Goal: Task Accomplishment & Management: Complete application form

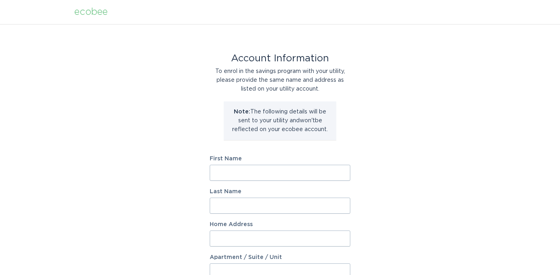
click at [254, 168] on input "First Name" at bounding box center [280, 173] width 141 height 16
type input "[PERSON_NAME]"
click at [226, 205] on input "Last Name" at bounding box center [280, 206] width 141 height 16
type input "[PERSON_NAME]"
type input "1713 RIVER HILLS DR"
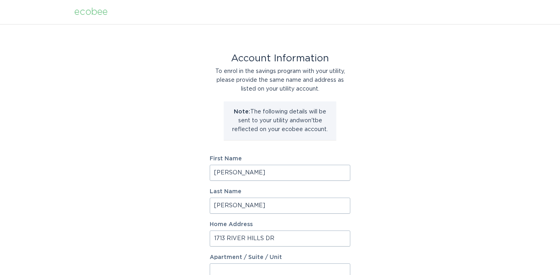
select select "US"
type input "[PERSON_NAME][GEOGRAPHIC_DATA]"
type input "32003"
select select "FL"
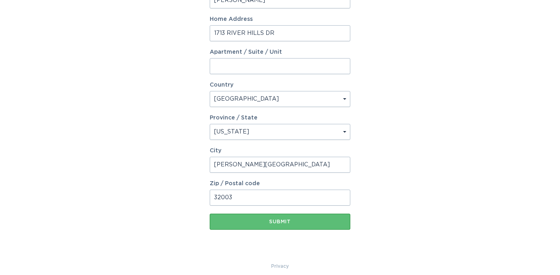
scroll to position [213, 0]
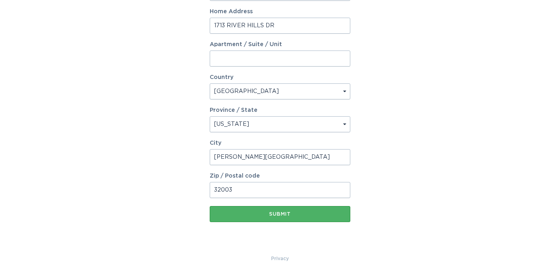
click at [275, 214] on div "Submit" at bounding box center [280, 214] width 132 height 5
click at [277, 216] on div "Submit" at bounding box center [280, 214] width 132 height 5
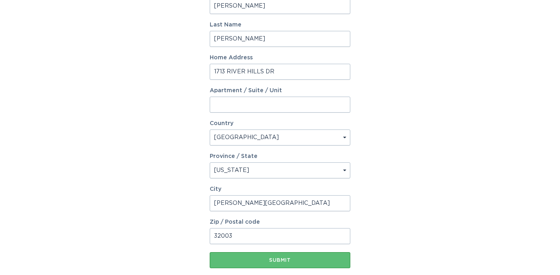
scroll to position [176, 0]
click at [275, 262] on button "Submit" at bounding box center [280, 260] width 141 height 16
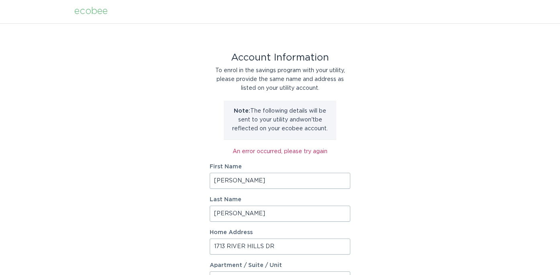
scroll to position [0, 0]
click at [259, 185] on input "[PERSON_NAME]" at bounding box center [280, 182] width 141 height 16
drag, startPoint x: 252, startPoint y: 182, endPoint x: 218, endPoint y: 179, distance: 33.8
click at [218, 179] on input "[PERSON_NAME]" at bounding box center [280, 182] width 141 height 16
click at [255, 183] on input "[PERSON_NAME]" at bounding box center [280, 182] width 141 height 16
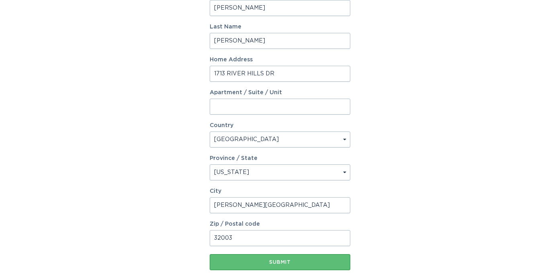
scroll to position [177, 0]
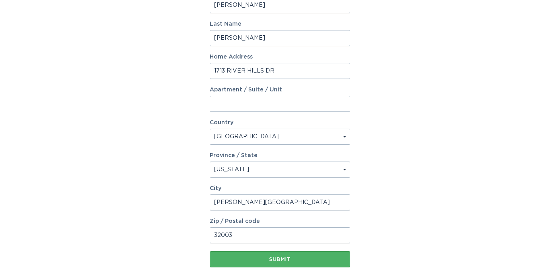
click at [281, 258] on div "Submit" at bounding box center [280, 259] width 132 height 5
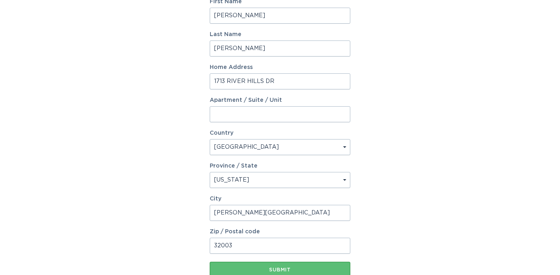
scroll to position [181, 0]
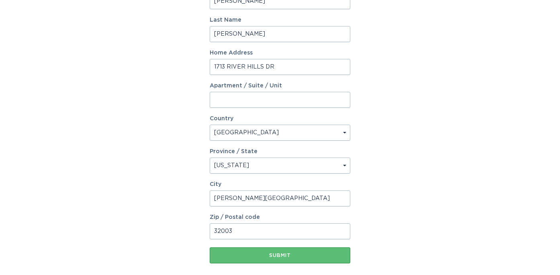
click at [344, 163] on select "Select a province/state [US_STATE] [US_STATE] [US_STATE] [US_STATE] [US_STATE] …" at bounding box center [280, 166] width 141 height 16
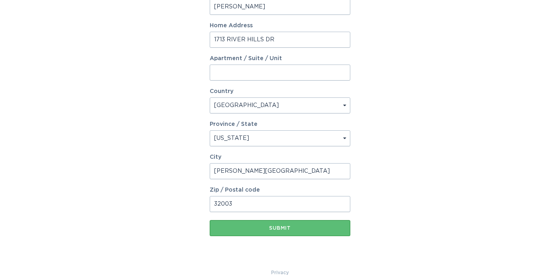
scroll to position [222, 0]
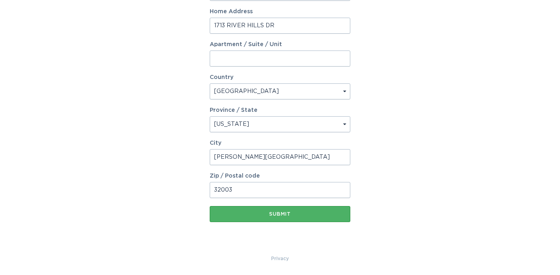
click at [279, 214] on div "Submit" at bounding box center [280, 214] width 132 height 5
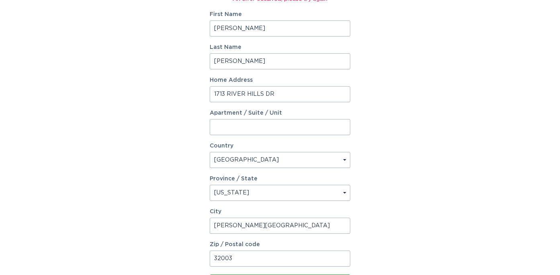
scroll to position [189, 0]
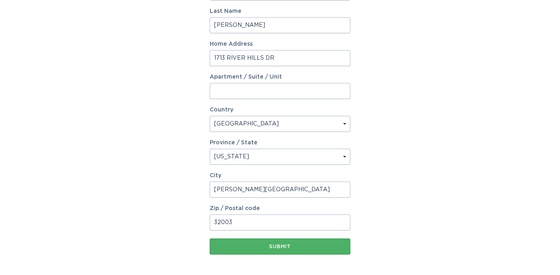
click at [281, 251] on button "Submit" at bounding box center [280, 247] width 141 height 16
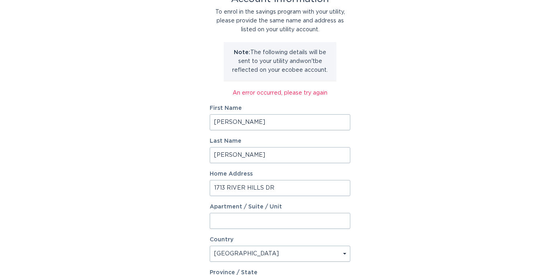
scroll to position [0, 0]
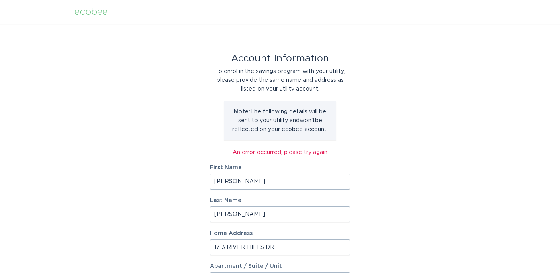
click at [268, 187] on input "[PERSON_NAME]" at bounding box center [280, 182] width 141 height 16
click at [257, 214] on input "[PERSON_NAME]" at bounding box center [280, 215] width 141 height 16
click at [280, 247] on input "1713 RIVER HILLS DR" at bounding box center [280, 248] width 141 height 16
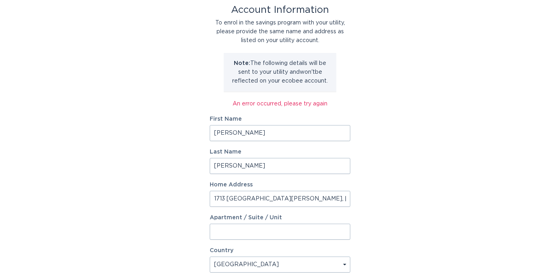
scroll to position [60, 0]
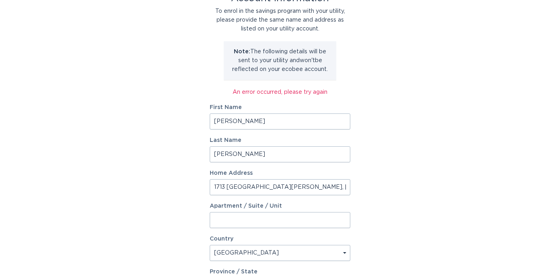
drag, startPoint x: 328, startPoint y: 185, endPoint x: 273, endPoint y: 186, distance: 55.0
click at [273, 186] on input "1713 [GEOGRAPHIC_DATA][PERSON_NAME], [GEOGRAPHIC_DATA]" at bounding box center [280, 187] width 141 height 16
type input "1713 RIVER HILLS DR"
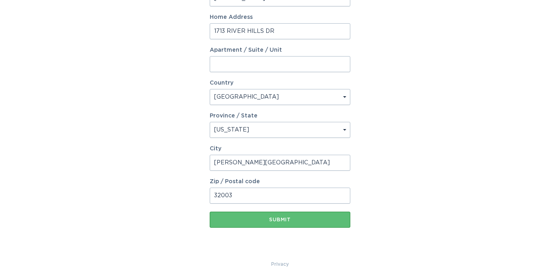
scroll to position [222, 0]
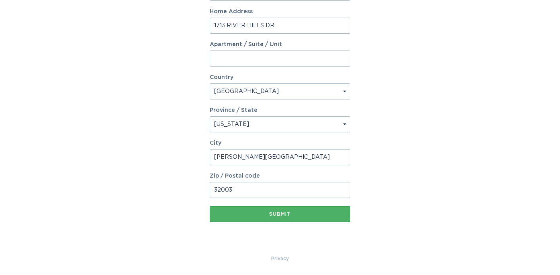
click at [294, 214] on div "Submit" at bounding box center [280, 214] width 132 height 5
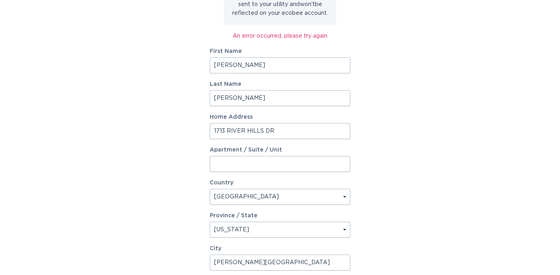
scroll to position [184, 0]
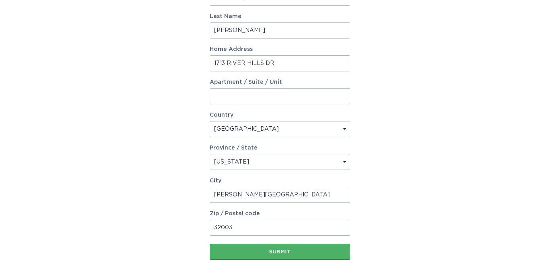
click at [280, 254] on div "Submit" at bounding box center [280, 252] width 132 height 5
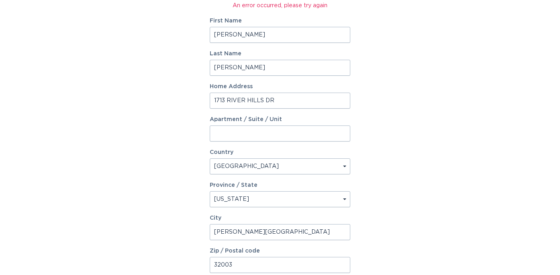
scroll to position [46, 0]
